Goal: Navigation & Orientation: Find specific page/section

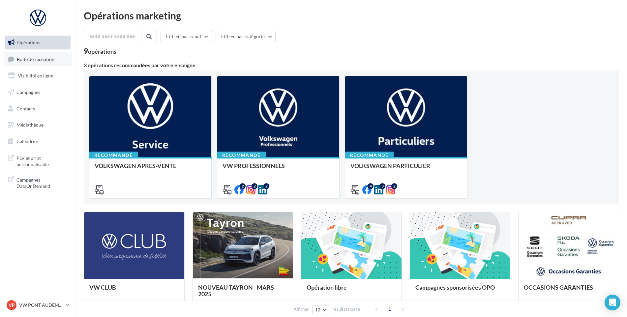
click at [41, 65] on link "Boîte de réception" at bounding box center [38, 59] width 68 height 14
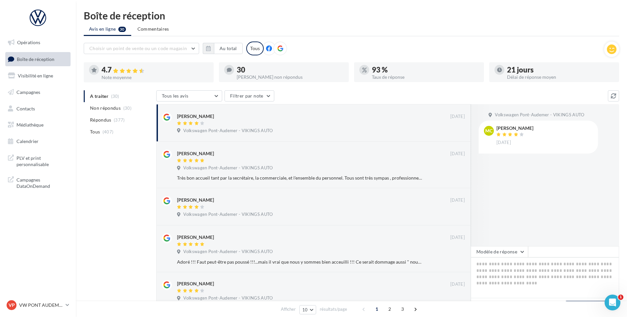
click at [56, 312] on div "VP VW PONT AUDEMER vw-pon-vau" at bounding box center [38, 308] width 76 height 18
click at [55, 302] on p "VW PONT AUDEMER" at bounding box center [41, 305] width 44 height 7
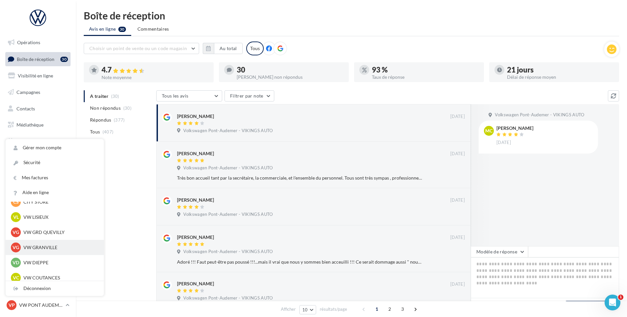
scroll to position [99, 0]
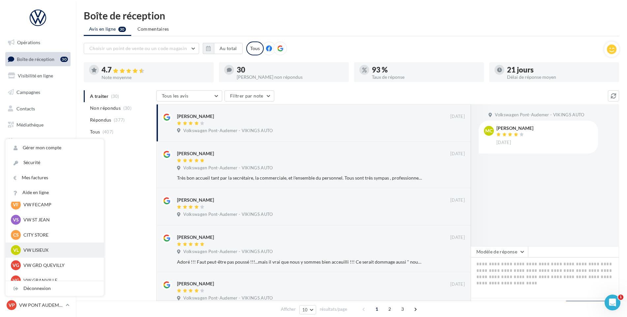
click at [49, 248] on p "VW LISIEUX" at bounding box center [59, 250] width 72 height 7
